Goal: Transaction & Acquisition: Purchase product/service

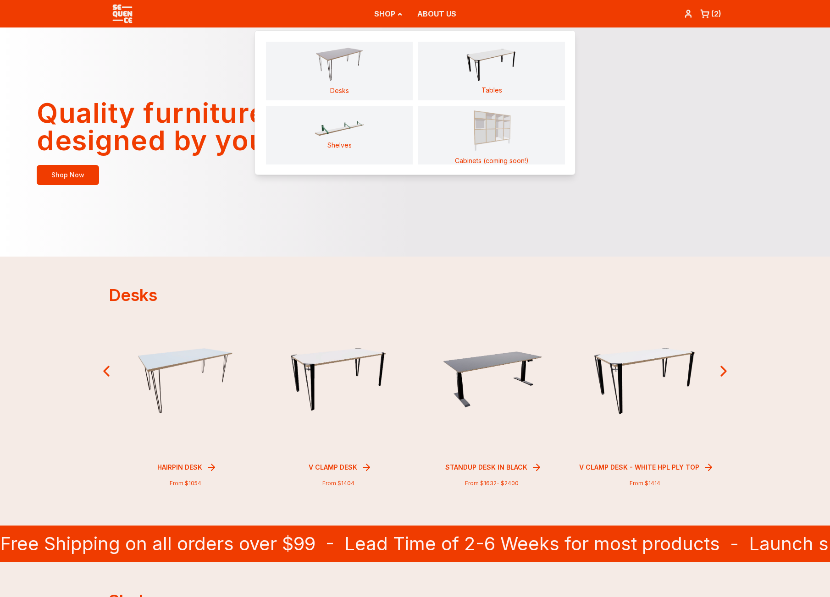
click at [479, 143] on img "Main" at bounding box center [491, 129] width 51 height 48
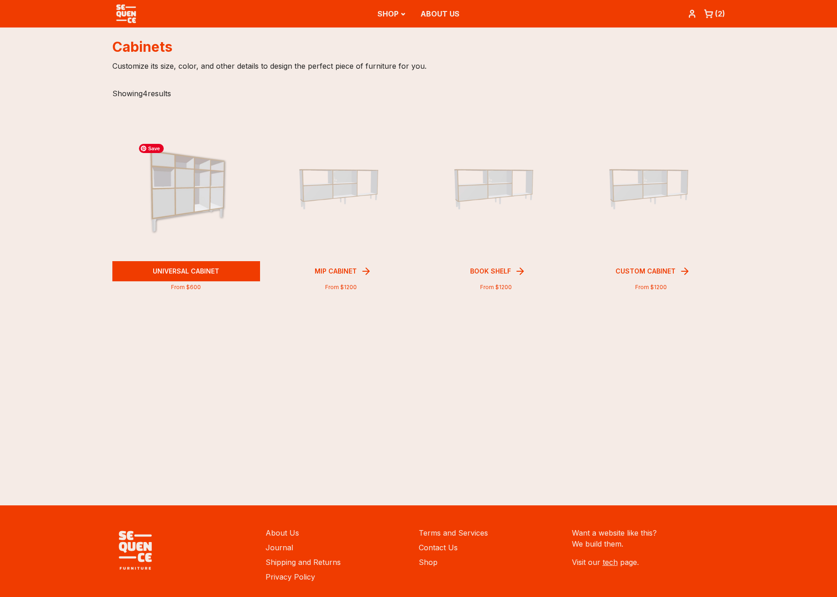
click at [180, 188] on img at bounding box center [186, 187] width 104 height 96
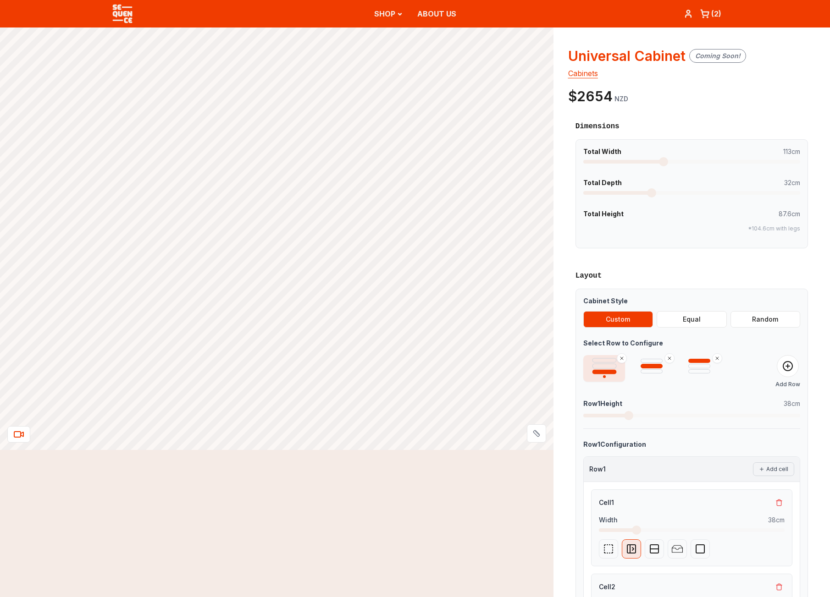
click at [663, 166] on span at bounding box center [663, 161] width 9 height 9
click at [607, 192] on span at bounding box center [611, 192] width 9 height 9
click at [705, 191] on span at bounding box center [691, 193] width 217 height 4
